Goal: Navigation & Orientation: Understand site structure

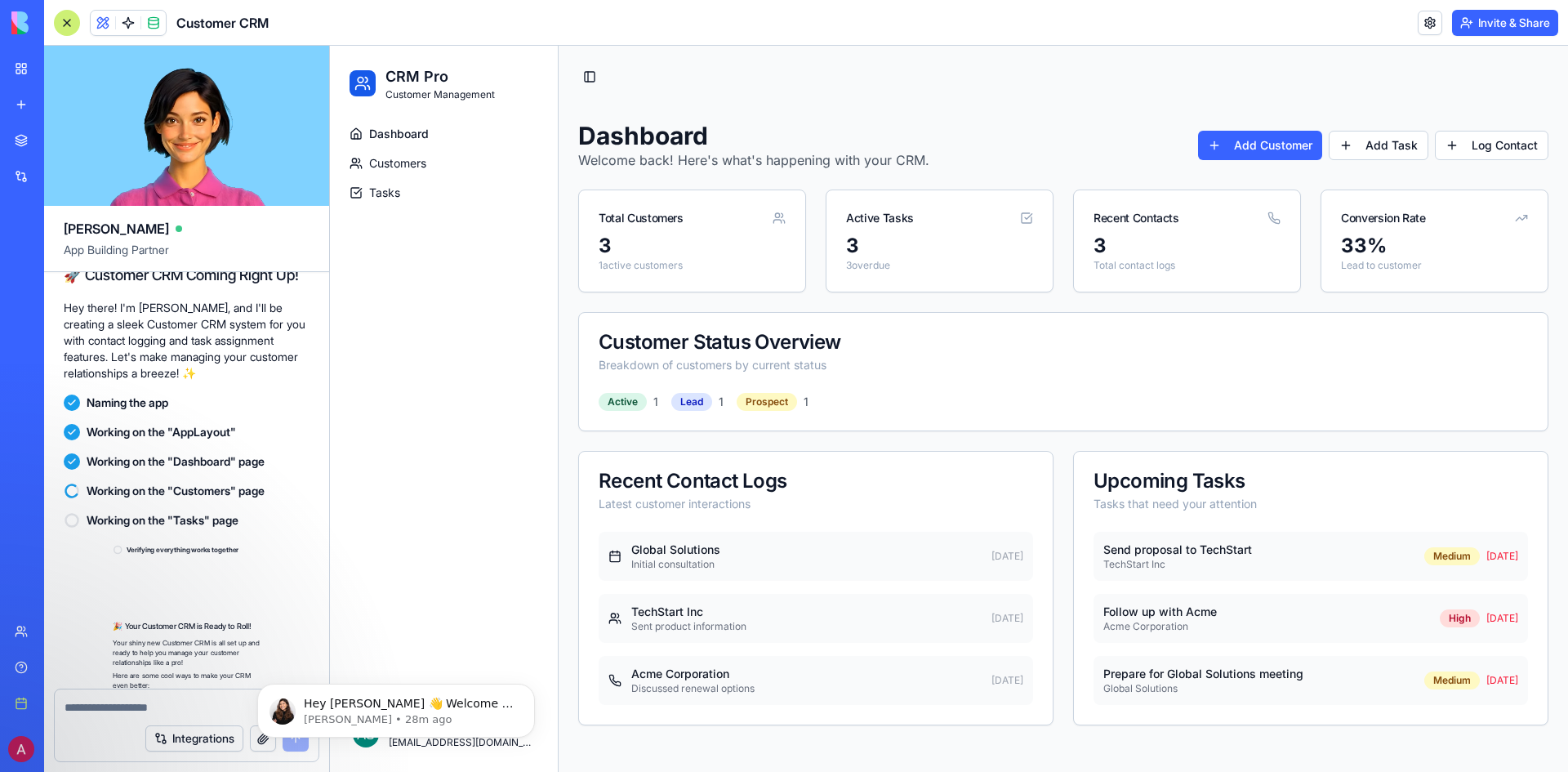
scroll to position [1172, 0]
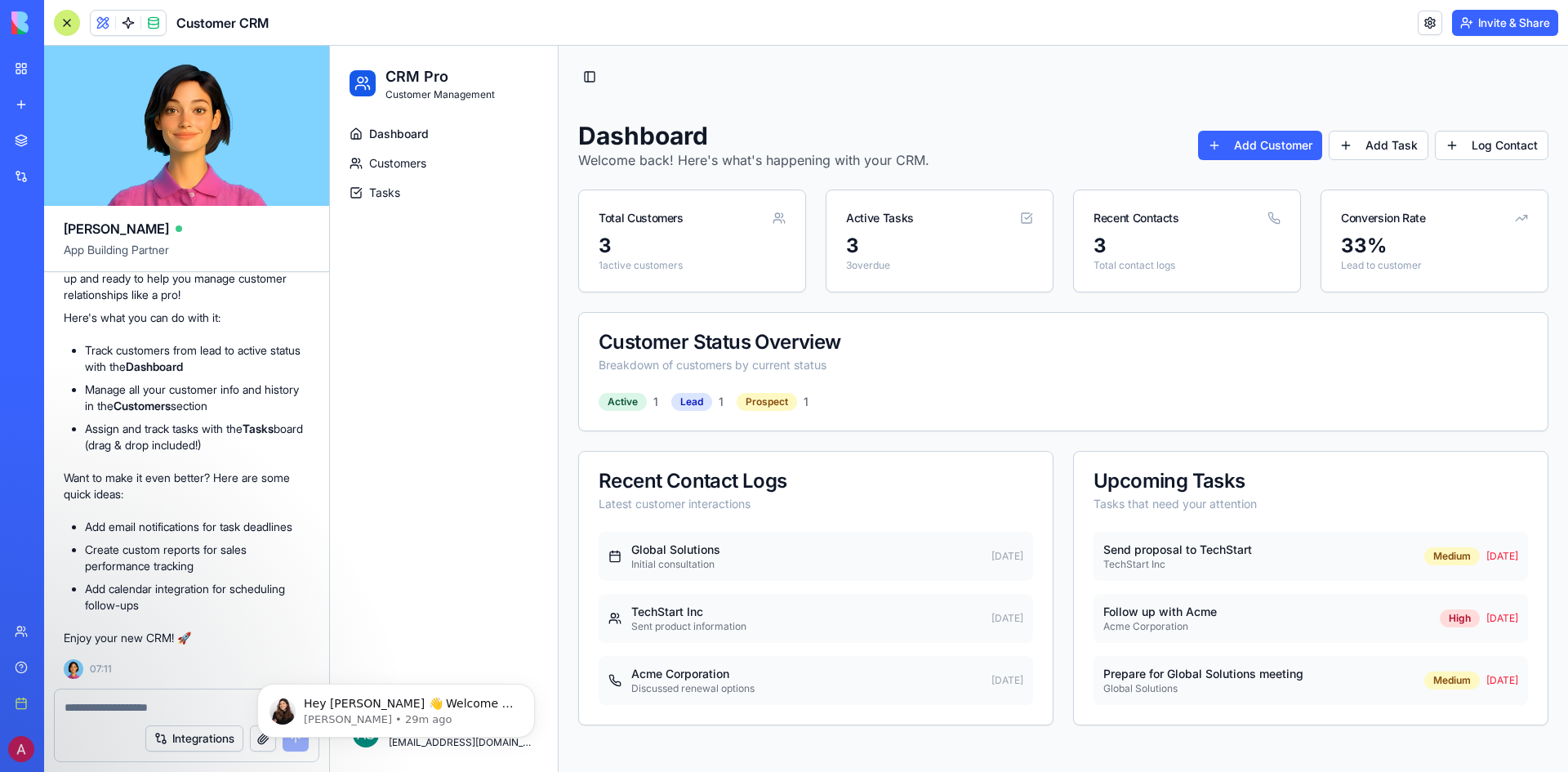
click at [412, 128] on span "Dashboard" at bounding box center [399, 134] width 60 height 17
click at [389, 158] on span "Customers" at bounding box center [397, 164] width 57 height 17
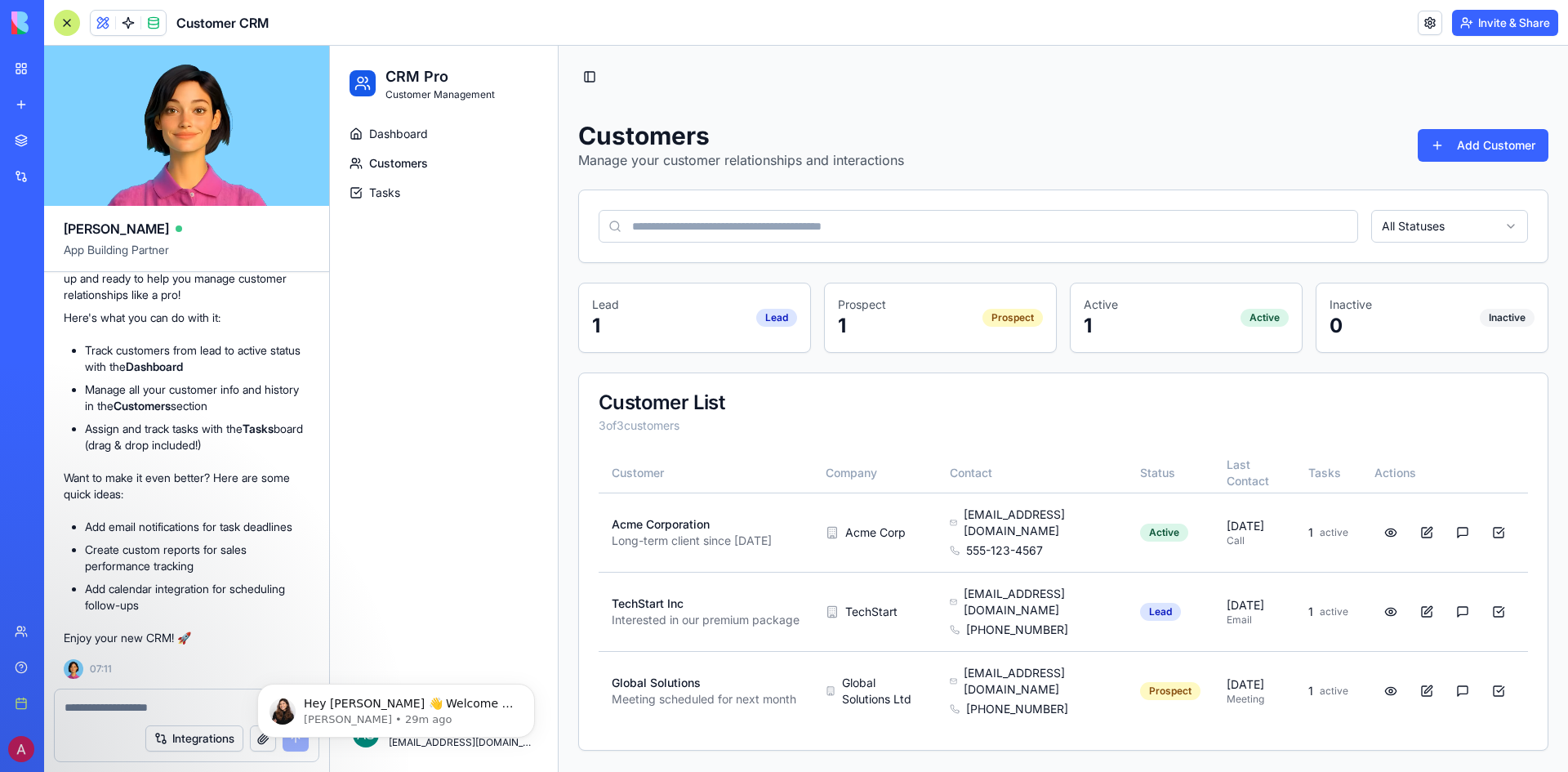
click at [1443, 219] on html "CRM Pro Customer Management Dashboard Customers Tasks [PERSON_NAME] [EMAIL_ADDR…" at bounding box center [949, 408] width 1238 height 726
click at [1445, 219] on html "CRM Pro Customer Management Dashboard Customers Tasks [PERSON_NAME] [EMAIL_ADDR…" at bounding box center [949, 408] width 1238 height 726
click at [379, 191] on span "Tasks" at bounding box center [384, 193] width 31 height 17
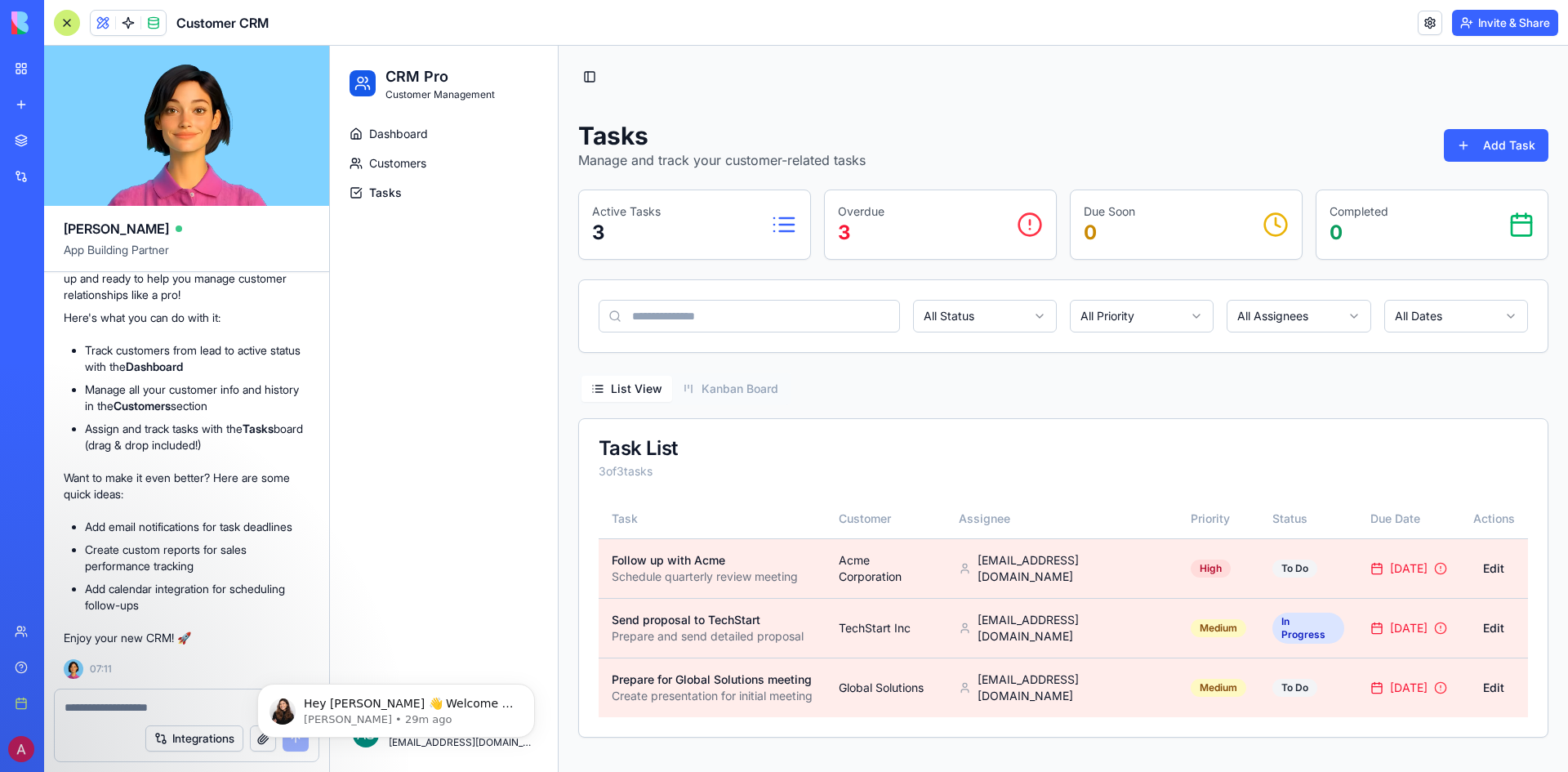
click at [429, 160] on link "Customers" at bounding box center [444, 163] width 202 height 26
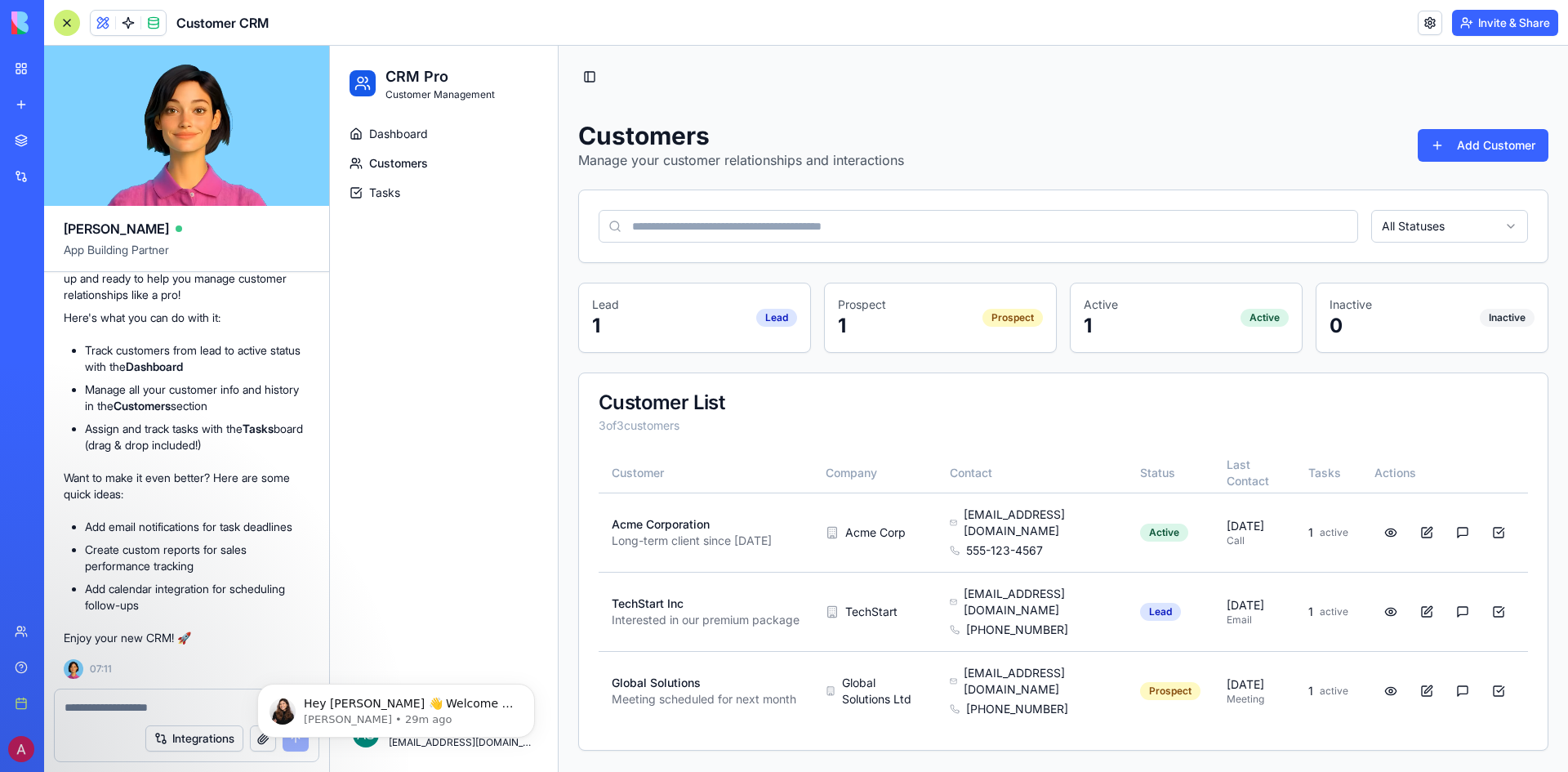
click at [398, 130] on span "Dashboard" at bounding box center [398, 134] width 59 height 17
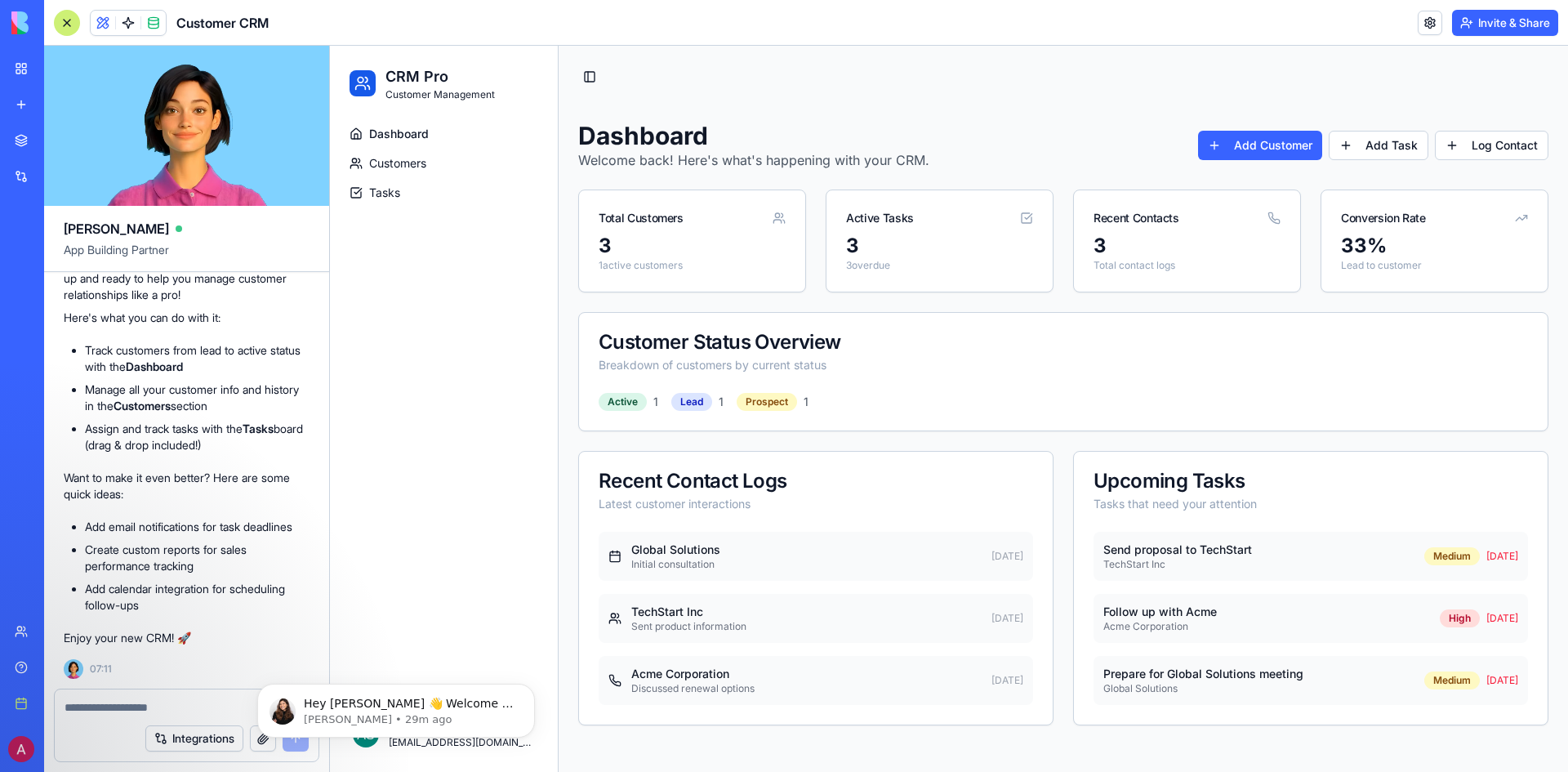
click at [382, 200] on span "Tasks" at bounding box center [384, 193] width 31 height 17
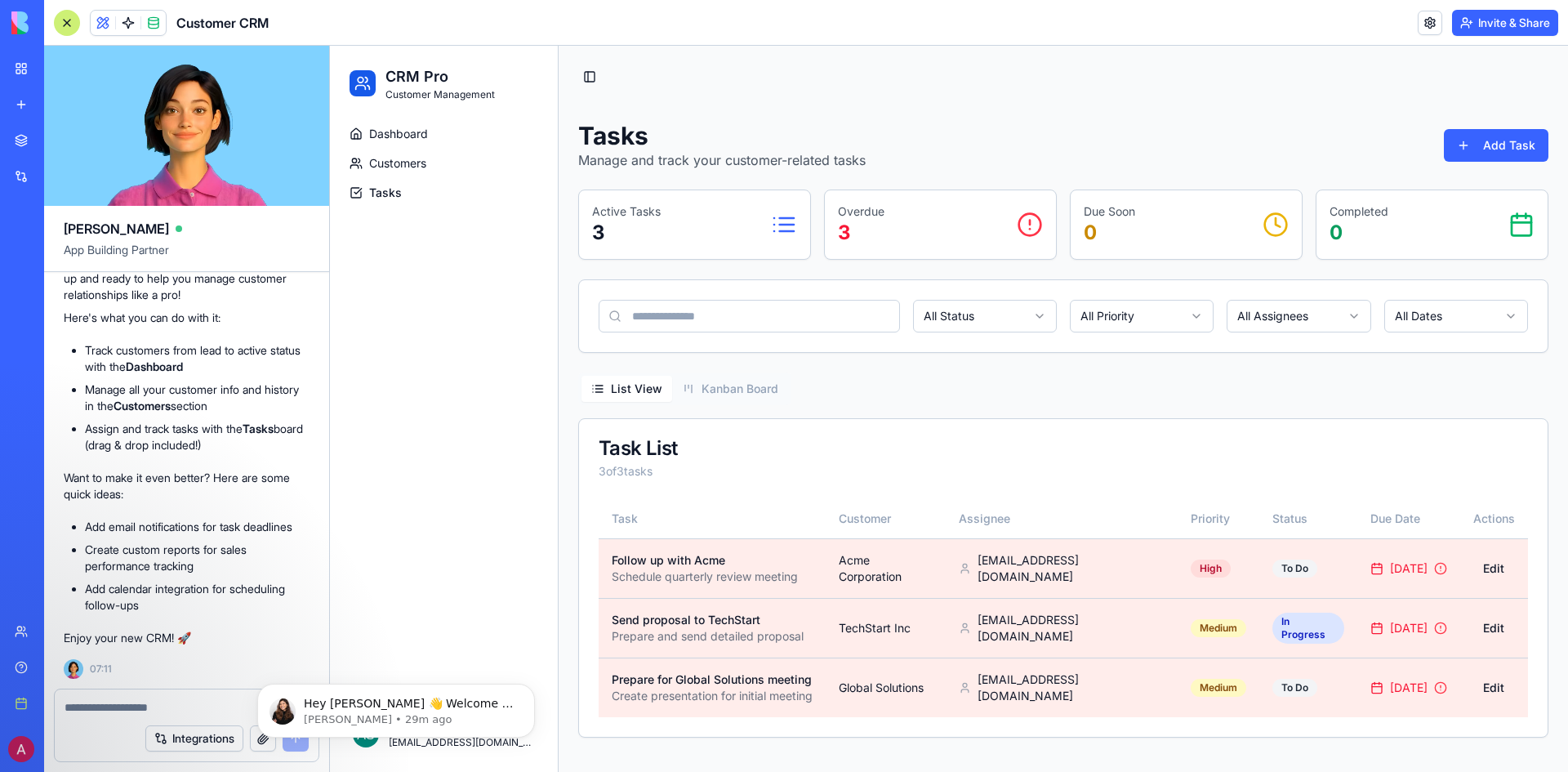
click at [393, 136] on span "Dashboard" at bounding box center [398, 134] width 59 height 17
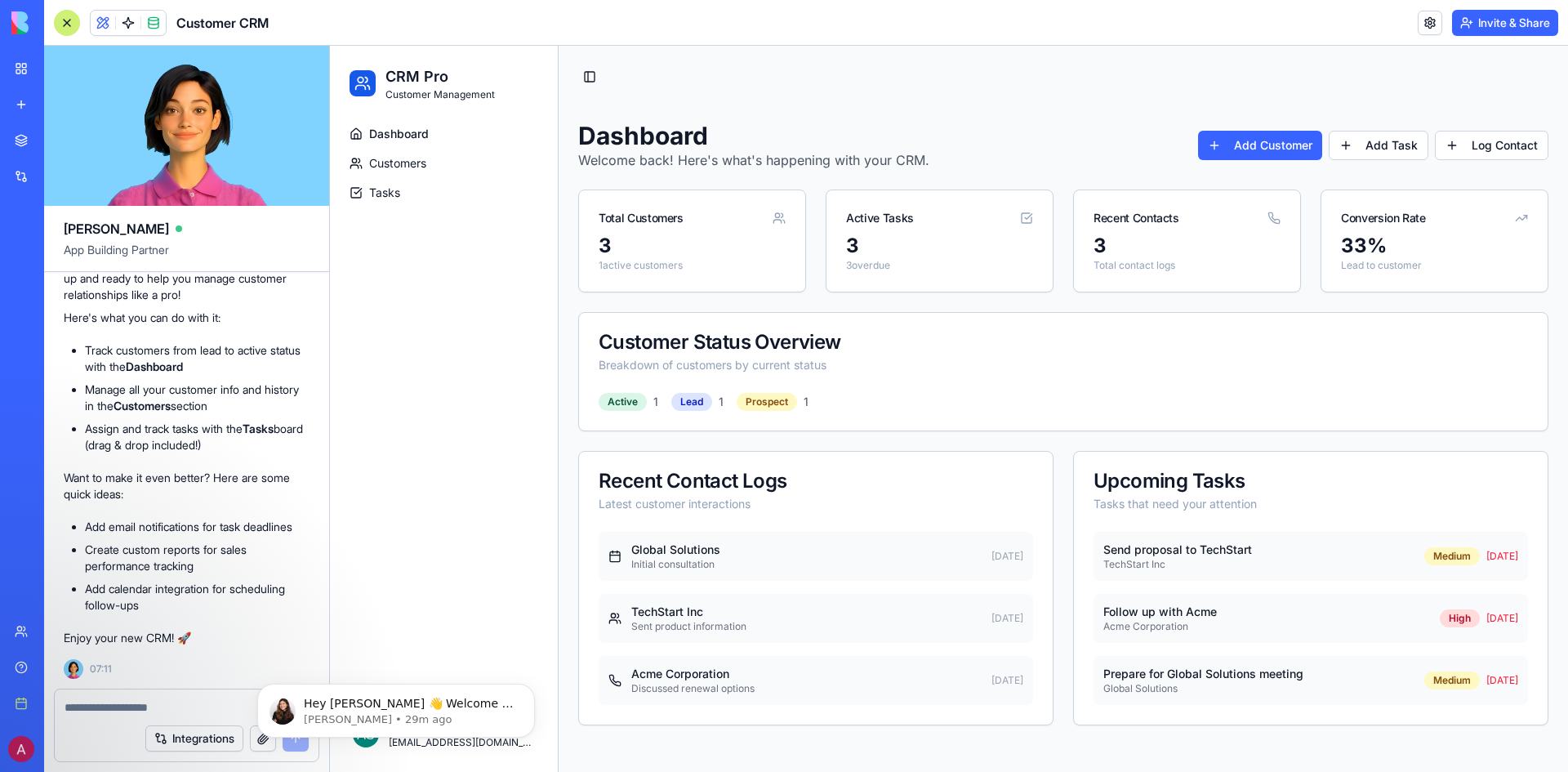
click at [437, 301] on div "Dashboard Customers Tasks" at bounding box center [444, 408] width 228 height 577
click at [395, 195] on span "Tasks" at bounding box center [384, 193] width 31 height 17
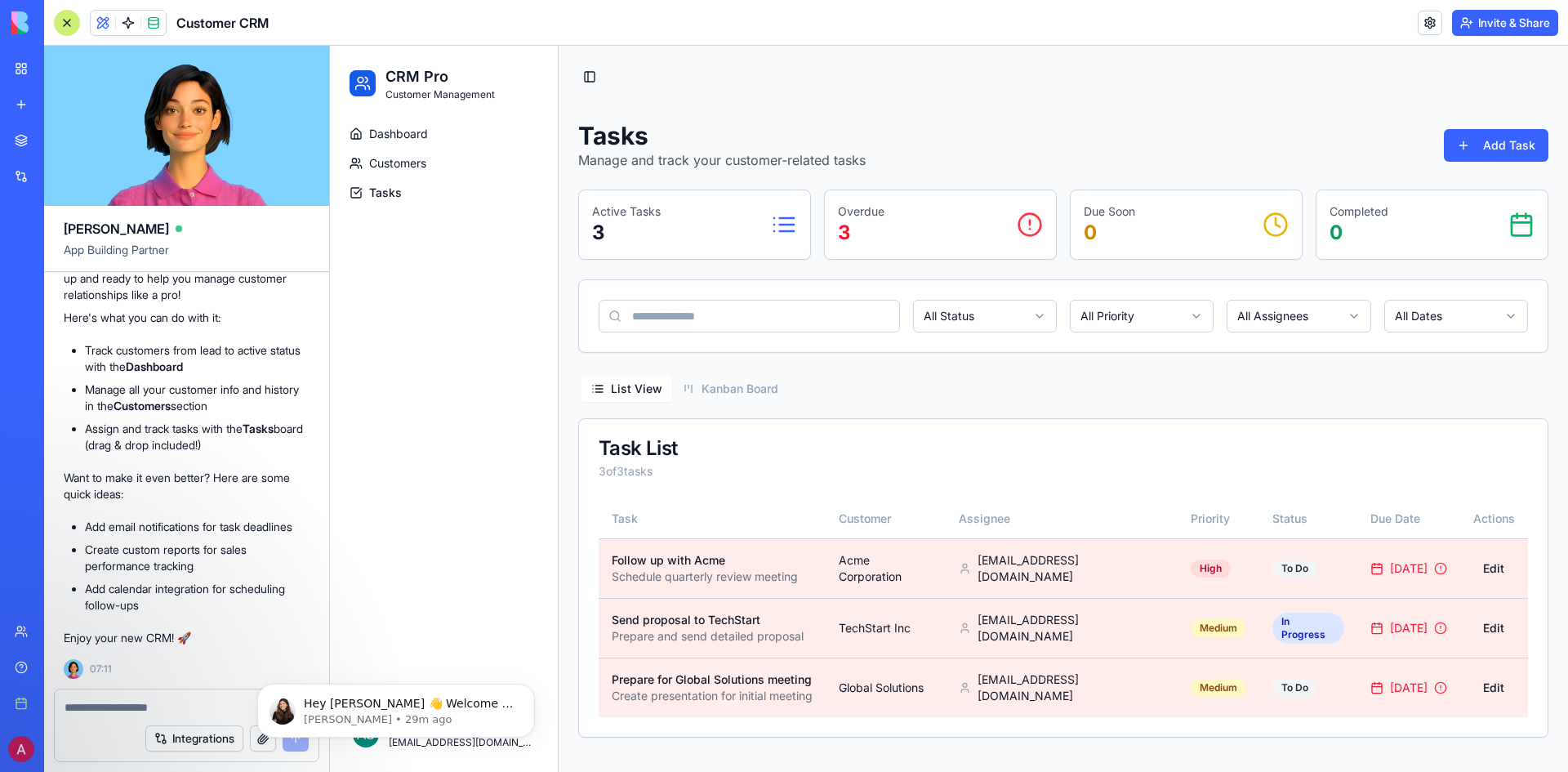
click at [479, 312] on div "Dashboard Customers Tasks" at bounding box center [444, 408] width 228 height 577
